Goal: Transaction & Acquisition: Purchase product/service

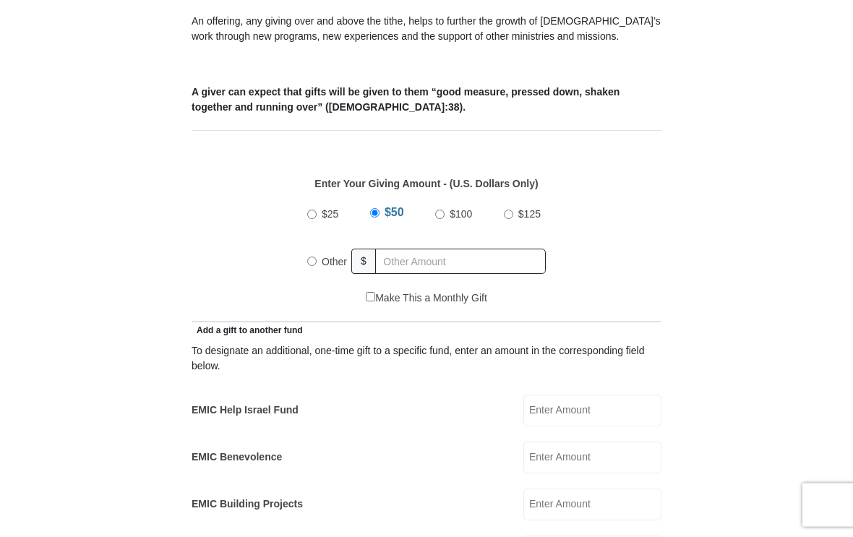
scroll to position [511, 0]
click at [415, 263] on input "text" at bounding box center [460, 260] width 171 height 25
radio input "true"
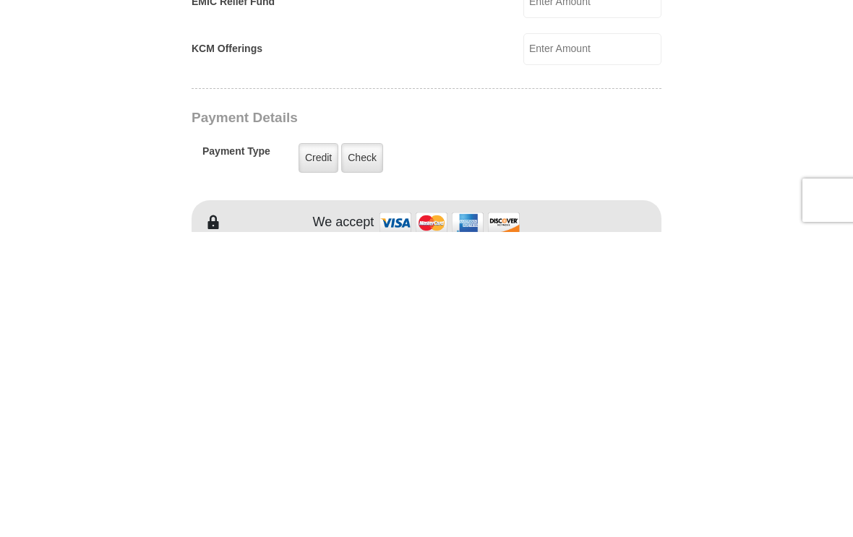
scroll to position [771, 0]
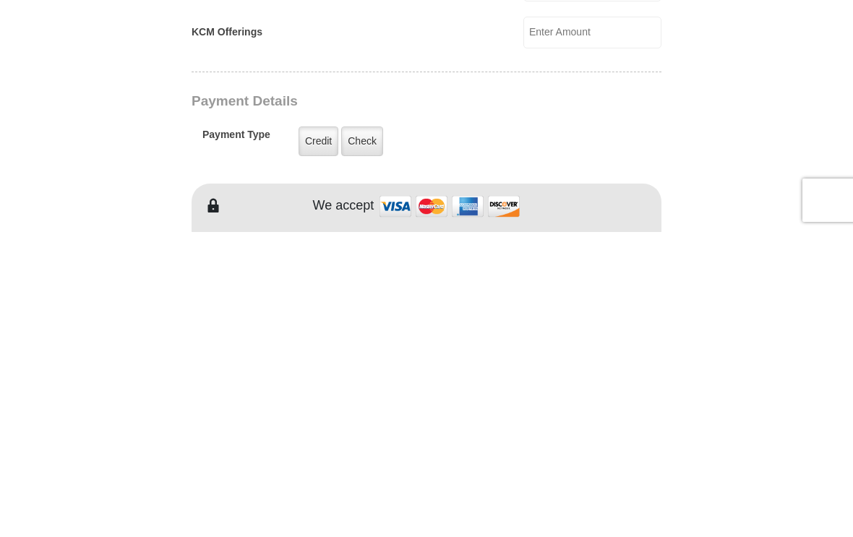
type input "40"
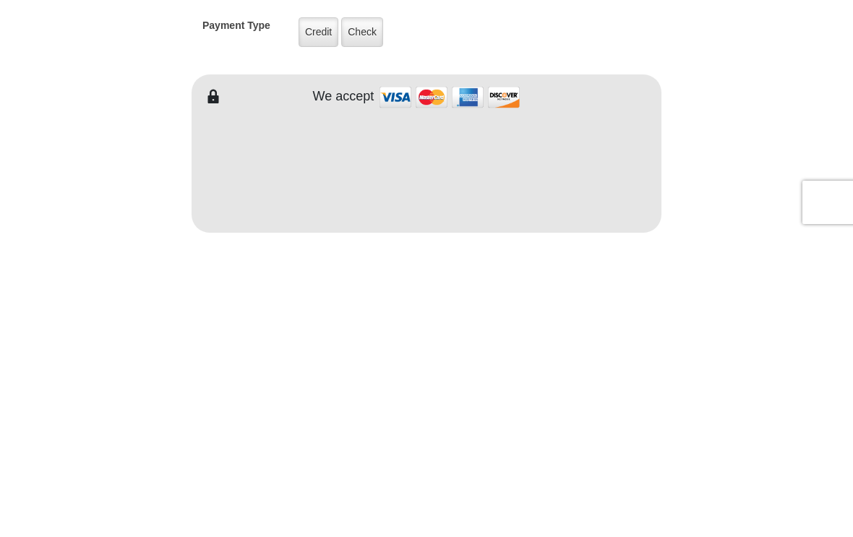
scroll to position [1185, 0]
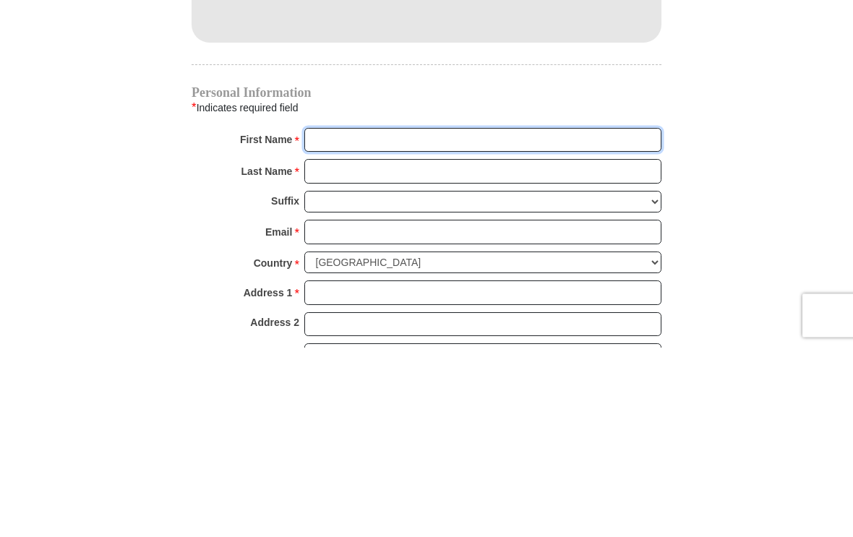
click at [348, 318] on input "First Name *" at bounding box center [482, 330] width 357 height 25
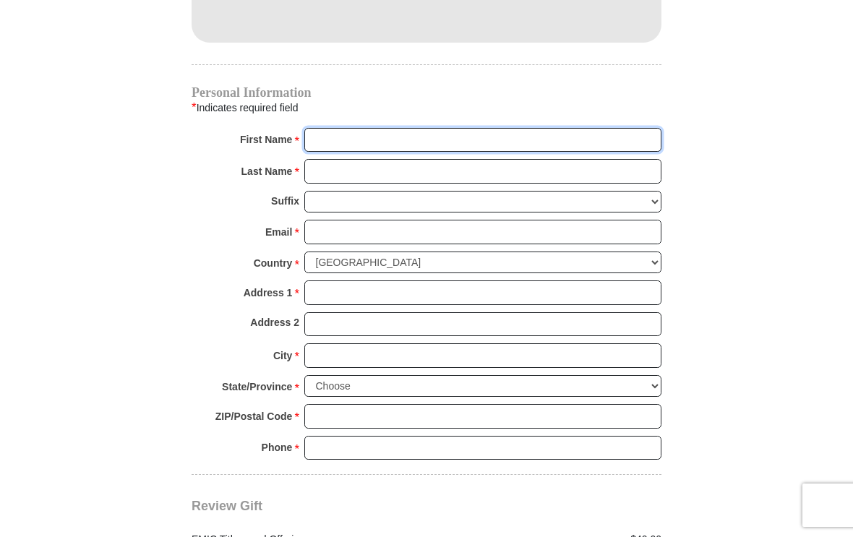
type input "[PERSON_NAME]"
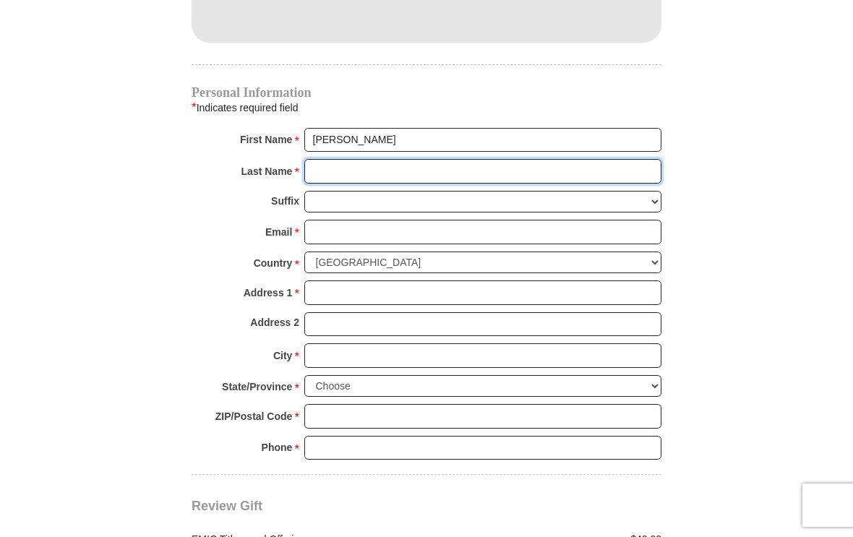
type input "brule"
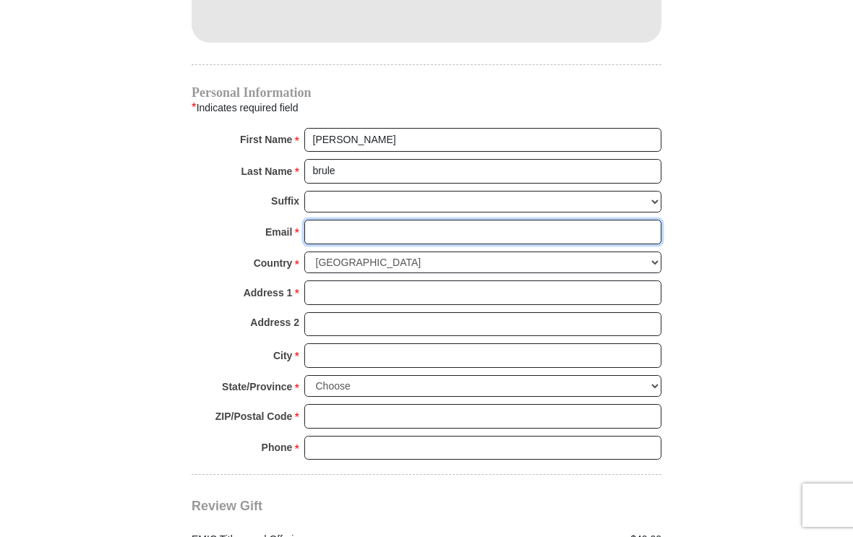
type input "[EMAIL_ADDRESS][DOMAIN_NAME]"
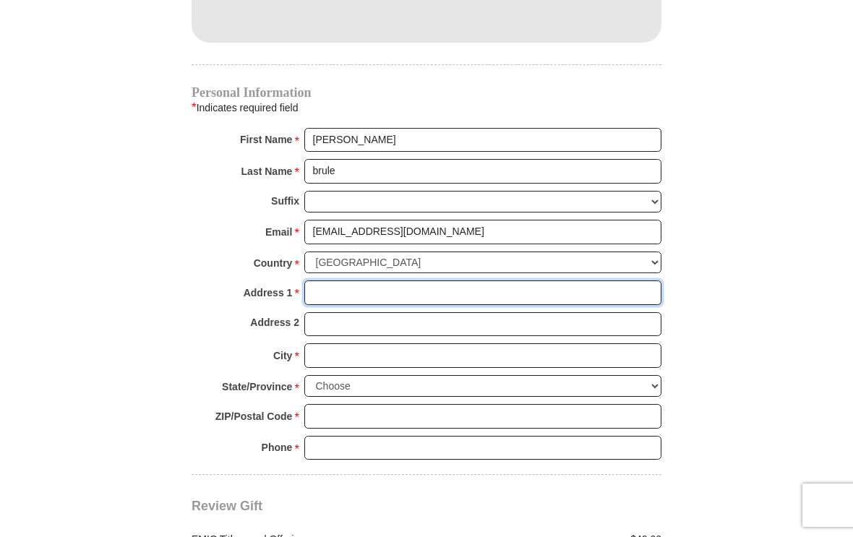
type input "714"
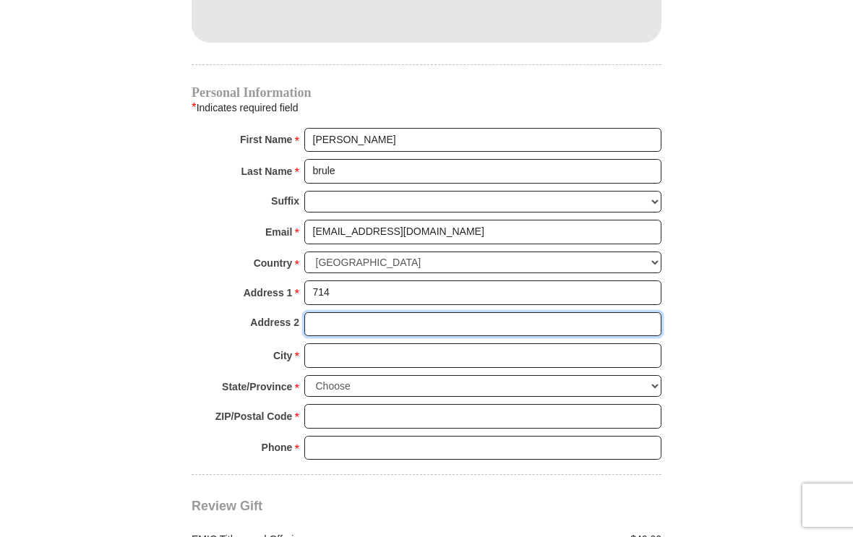
type input "[GEOGRAPHIC_DATA]"
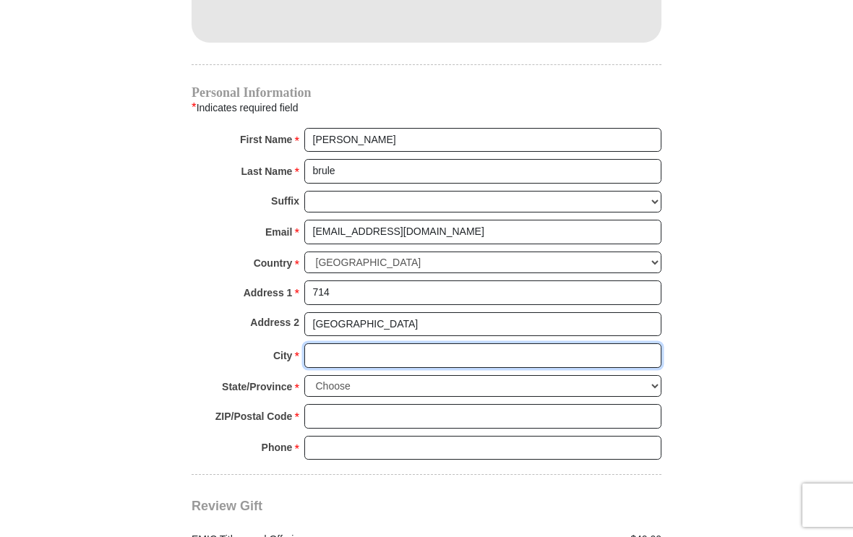
type input "[GEOGRAPHIC_DATA]"
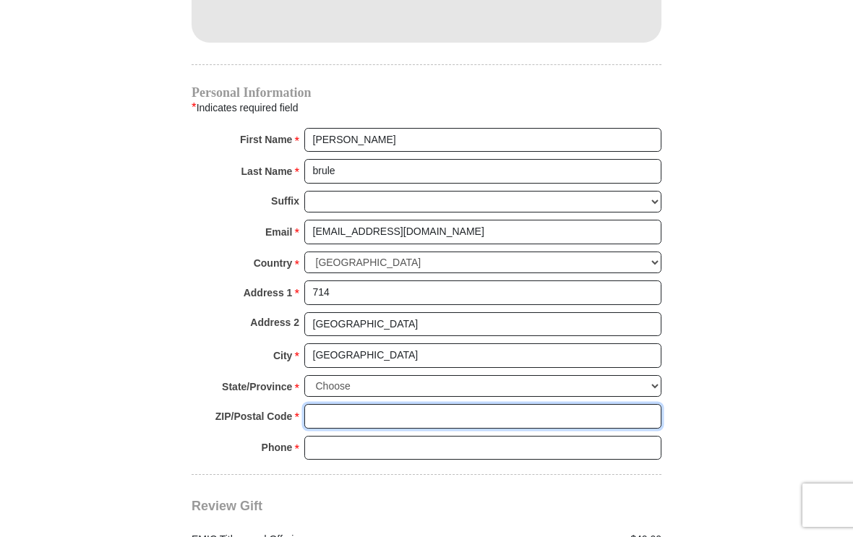
type input "90002"
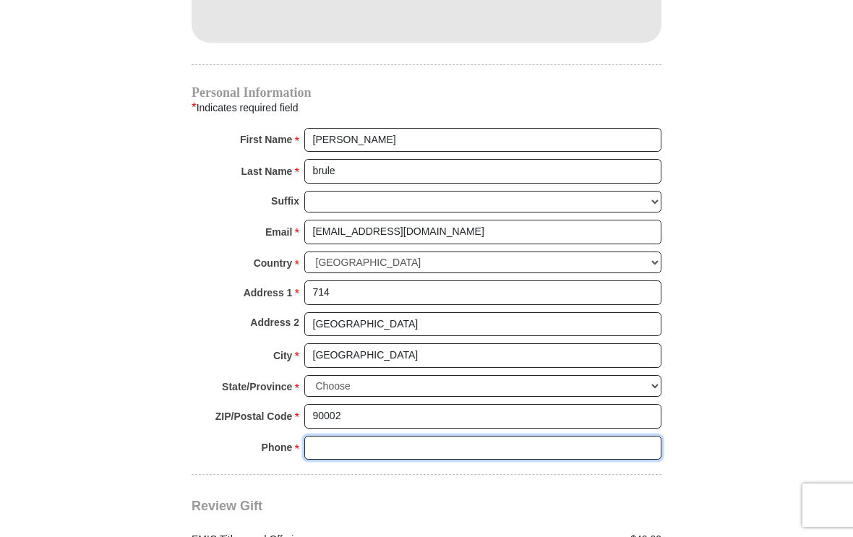
type input "3235731336"
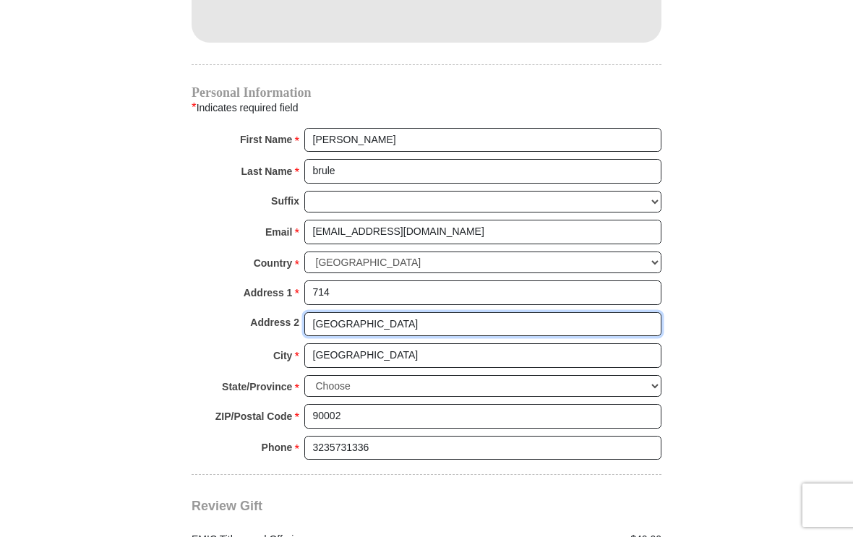
click at [414, 314] on input "[GEOGRAPHIC_DATA]" at bounding box center [482, 324] width 357 height 25
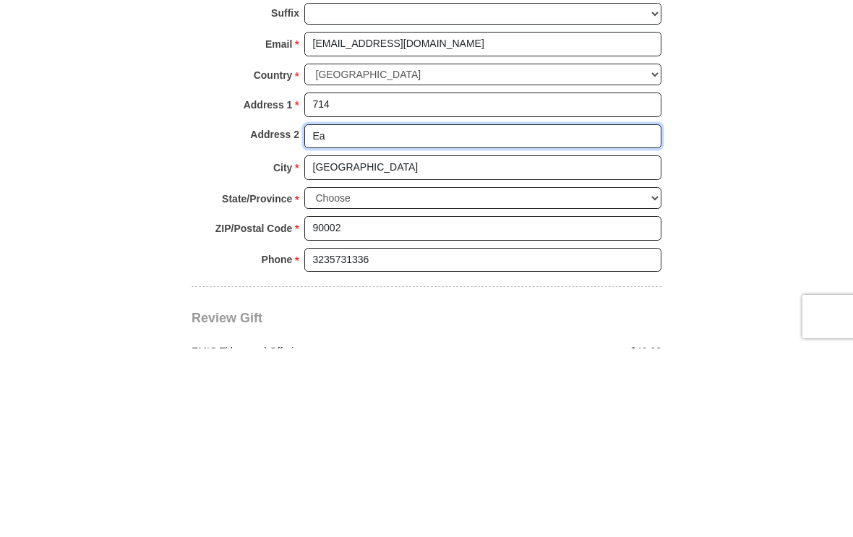
type input "E"
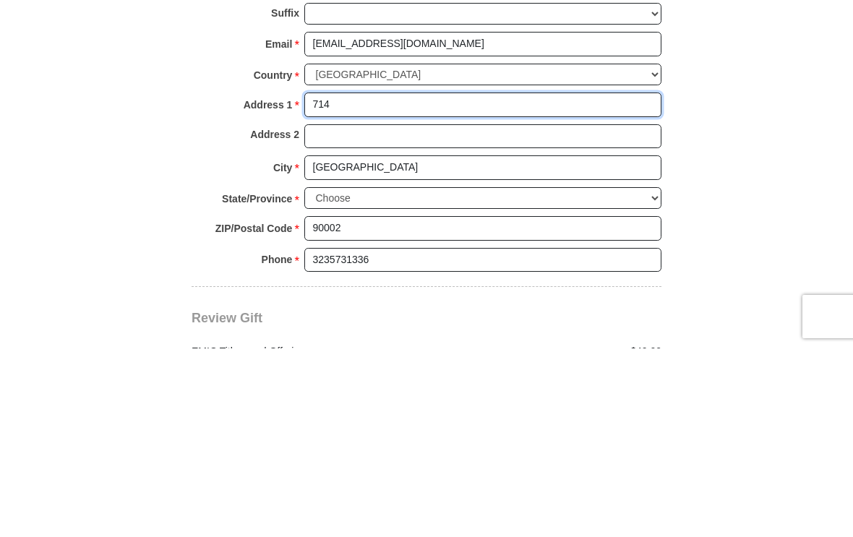
click at [357, 281] on input "714" at bounding box center [482, 293] width 357 height 25
type input "[STREET_ADDRESS]"
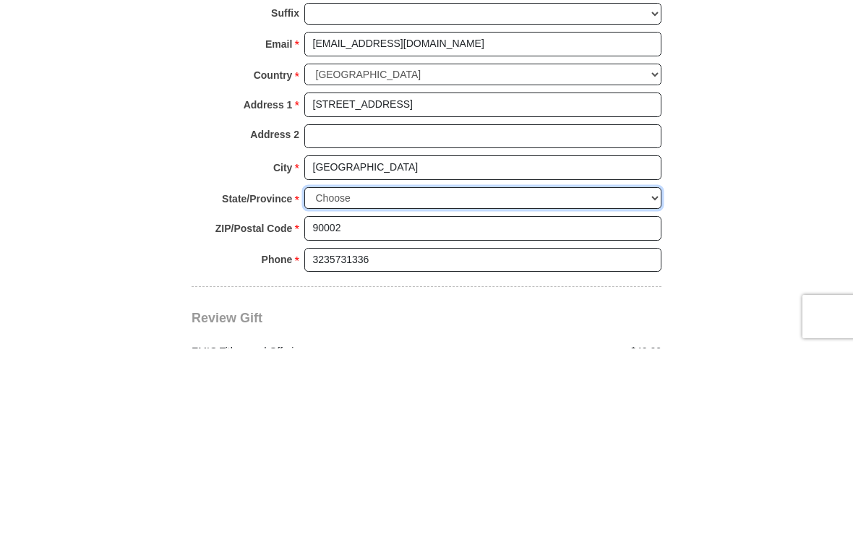
click at [405, 376] on select "Choose [US_STATE] [US_STATE] [US_STATE] [US_STATE] [US_STATE] Armed Forces Amer…" at bounding box center [482, 387] width 357 height 22
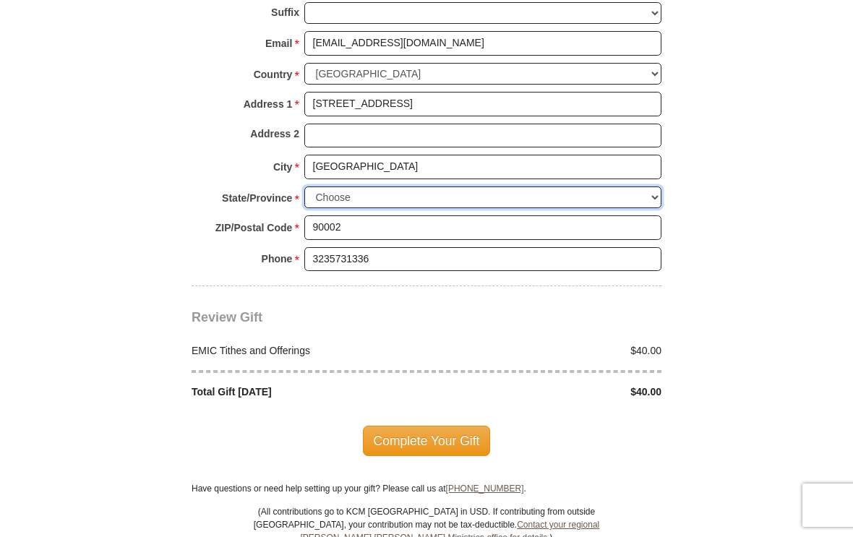
select select "CA"
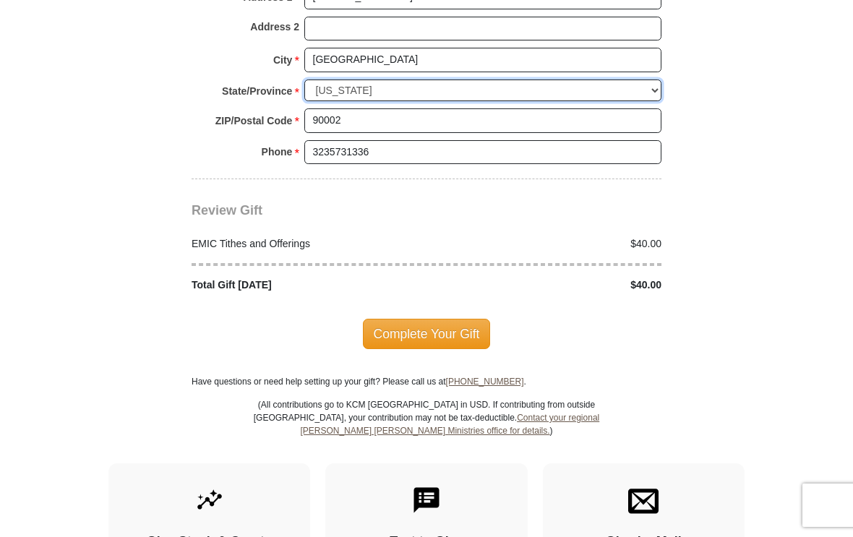
scroll to position [1674, 0]
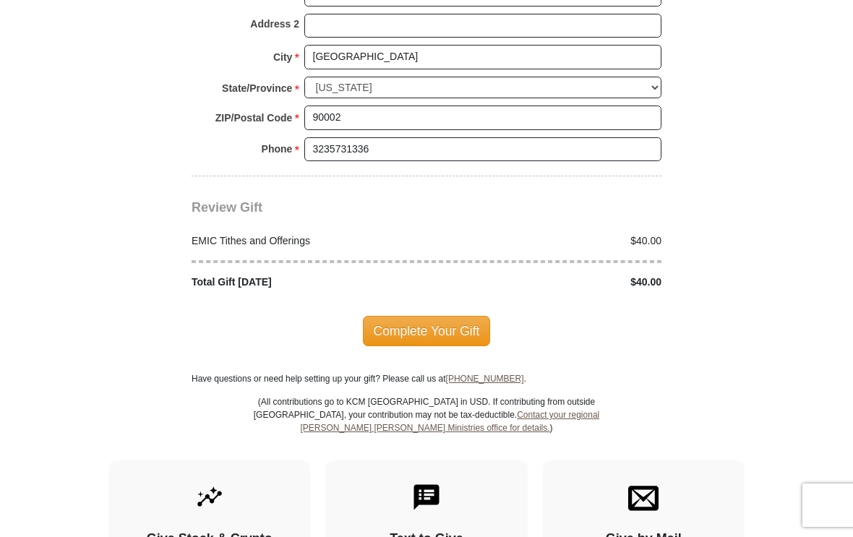
click at [429, 317] on span "Complete Your Gift" at bounding box center [427, 331] width 128 height 30
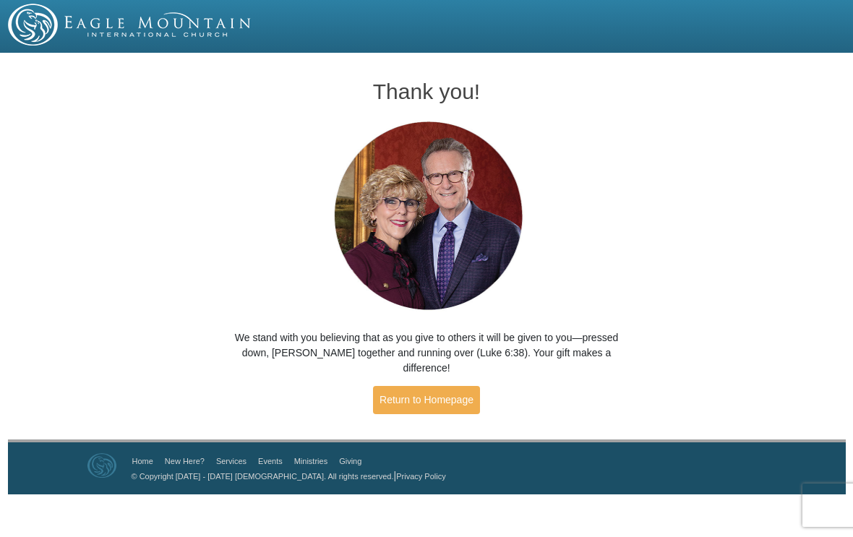
click at [424, 386] on link "Return to Homepage" at bounding box center [426, 400] width 107 height 28
